Goal: Task Accomplishment & Management: Complete application form

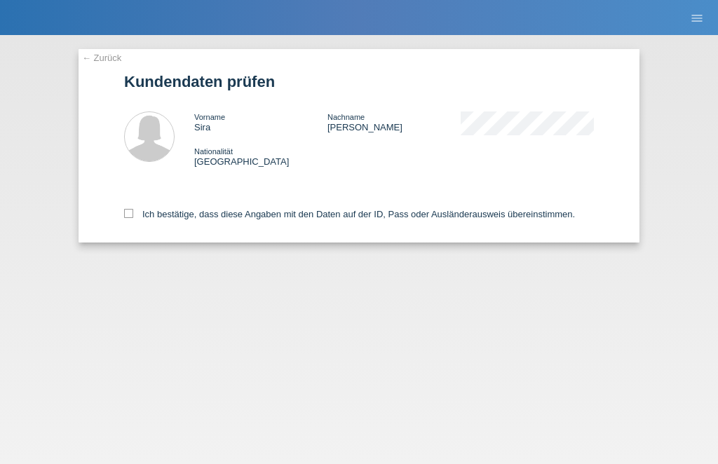
click at [121, 230] on div "← Zurück Kundendaten prüfen Vorname Sira Nachname [PERSON_NAME] Nationalität [G…" at bounding box center [359, 146] width 561 height 194
click at [140, 214] on label "Ich bestätige, dass diese Angaben mit den Daten auf der ID, Pass oder Ausländer…" at bounding box center [349, 214] width 451 height 11
click at [133, 214] on input "Ich bestätige, dass diese Angaben mit den Daten auf der ID, Pass oder Ausländer…" at bounding box center [128, 213] width 9 height 9
checkbox input "true"
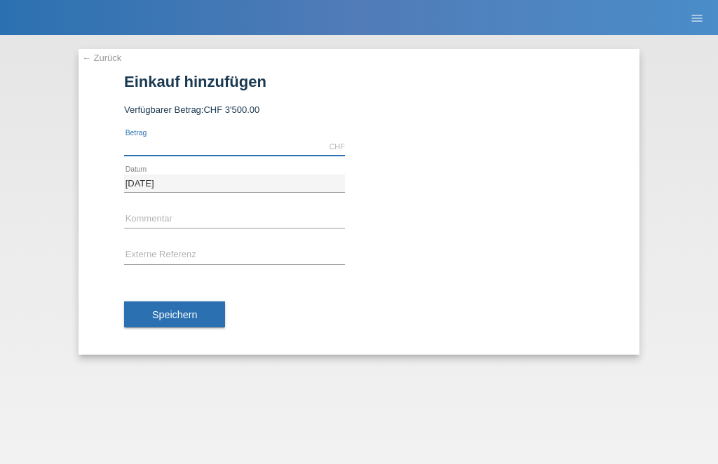
click at [252, 147] on input "text" at bounding box center [234, 147] width 221 height 18
type input "1610.50"
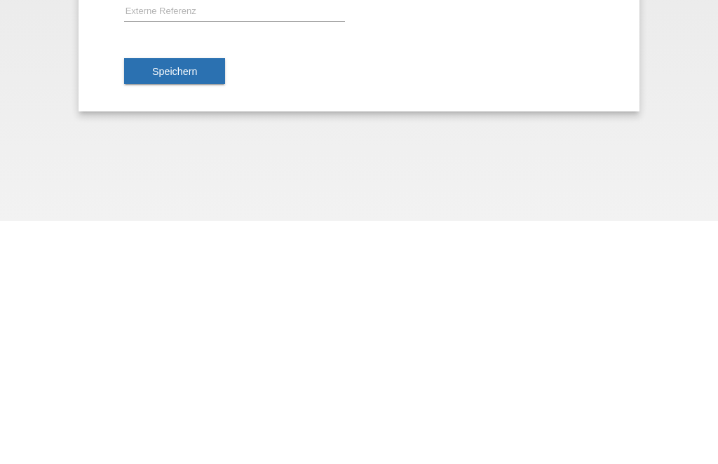
click at [196, 309] on span "Speichern" at bounding box center [174, 314] width 45 height 11
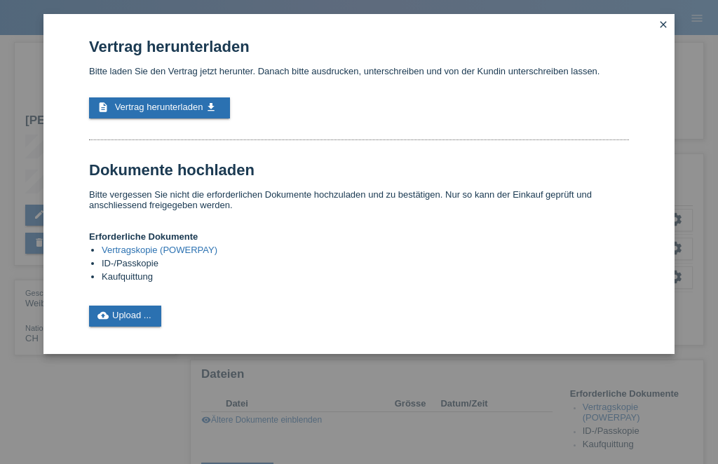
click at [199, 106] on link "description Vertrag herunterladen get_app" at bounding box center [159, 107] width 141 height 21
